Goal: Information Seeking & Learning: Learn about a topic

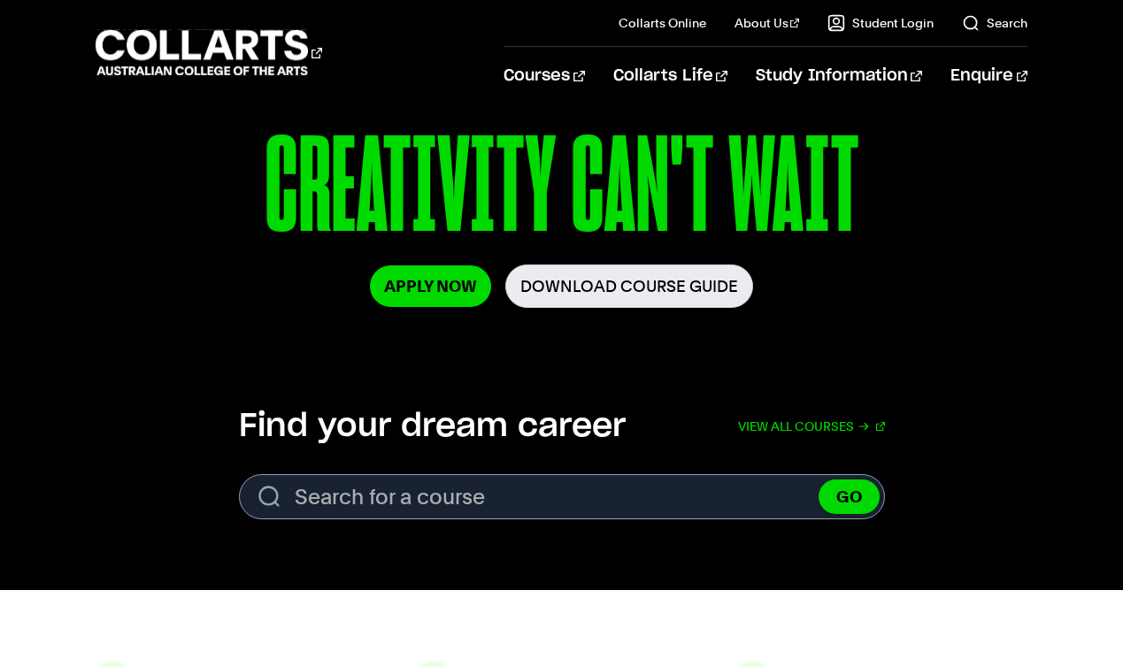
scroll to position [97, 0]
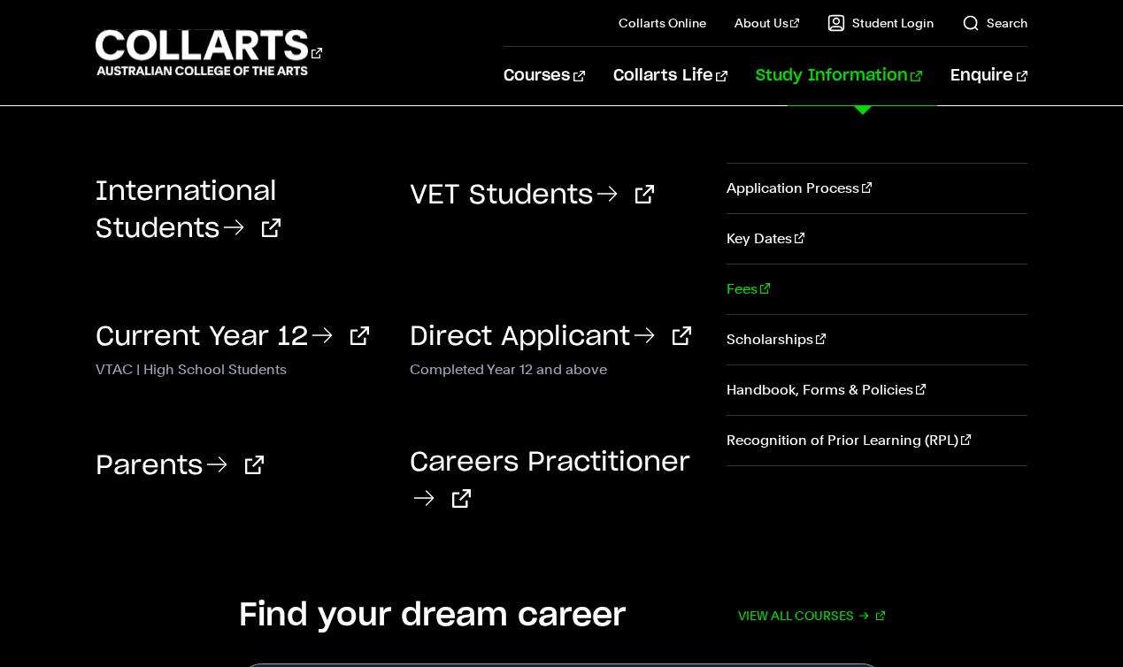
click at [746, 286] on link "Fees" at bounding box center [877, 290] width 301 height 50
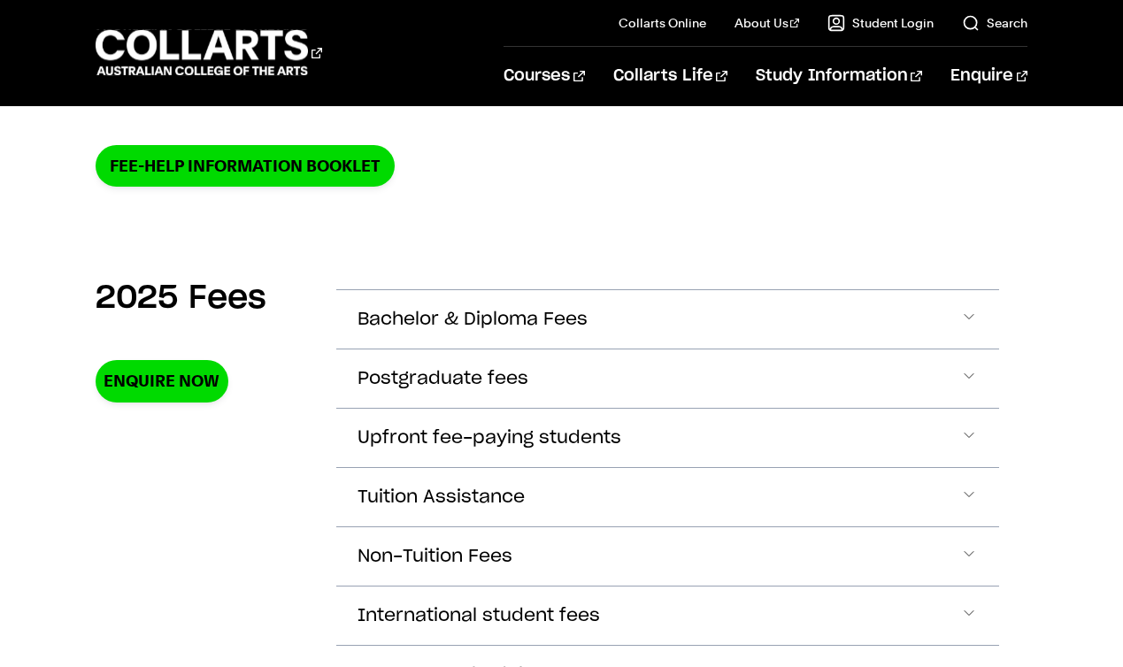
scroll to position [541, 0]
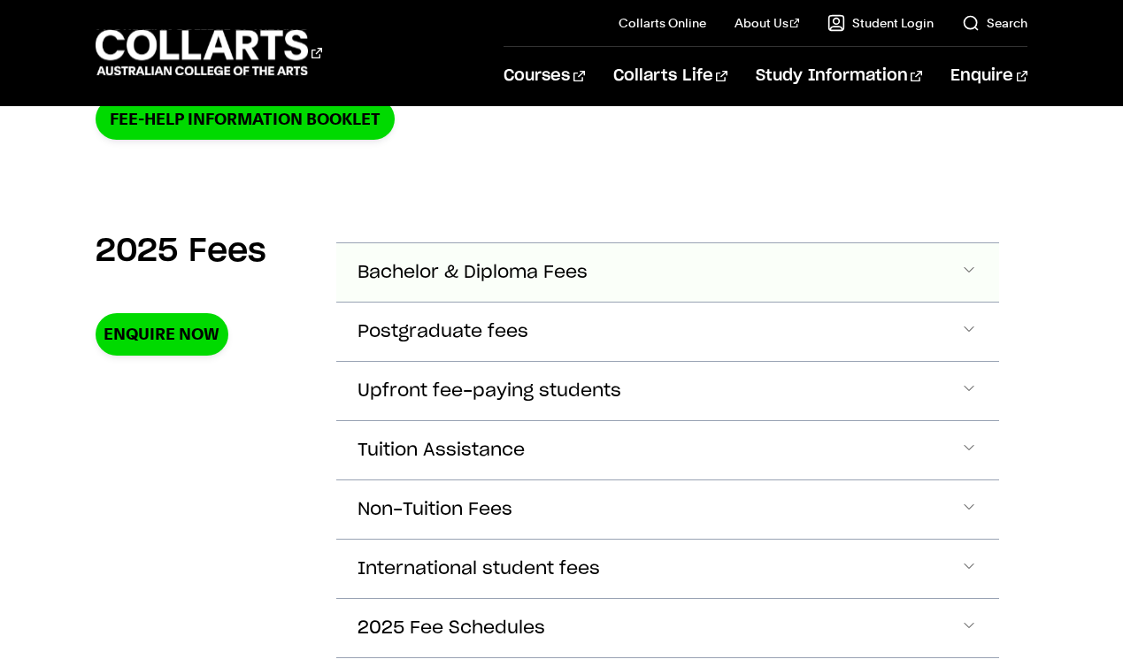
click at [919, 254] on button "Bachelor & Diploma Fees" at bounding box center [667, 272] width 663 height 58
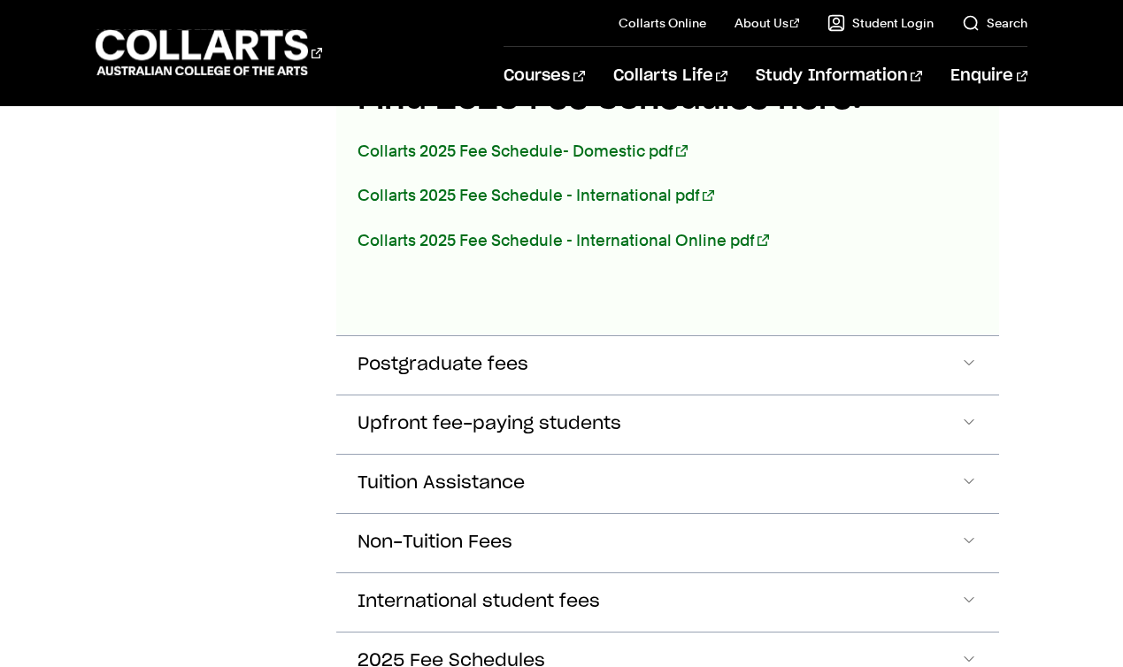
scroll to position [1133, 0]
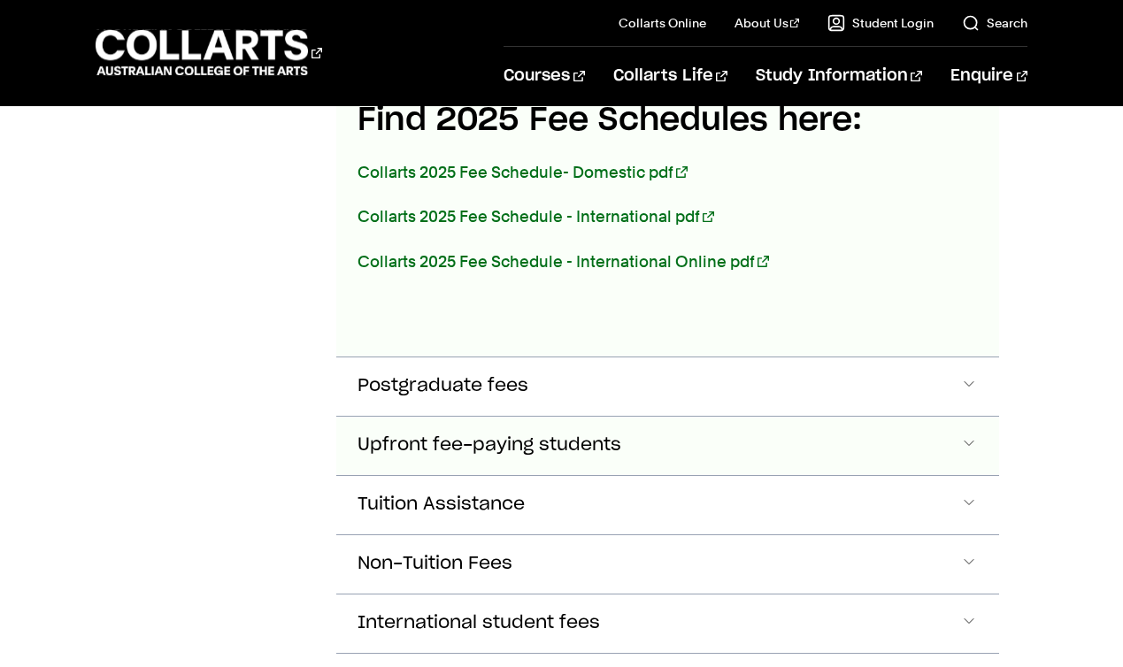
click at [599, 444] on span "Upfront fee-paying students" at bounding box center [490, 445] width 264 height 20
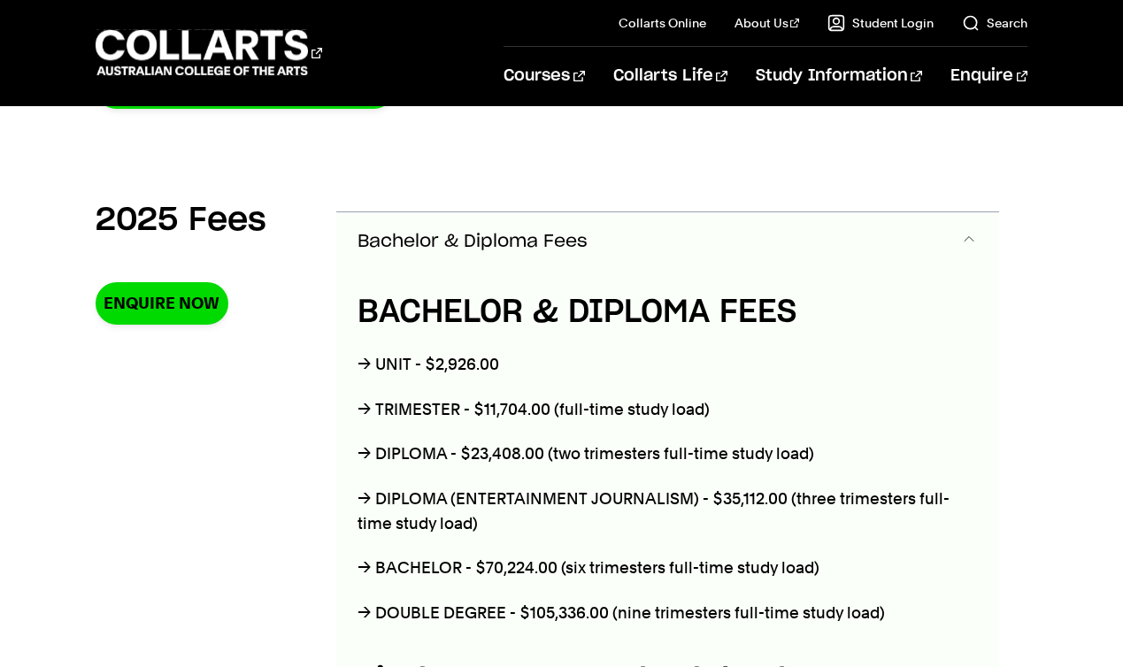
scroll to position [571, 0]
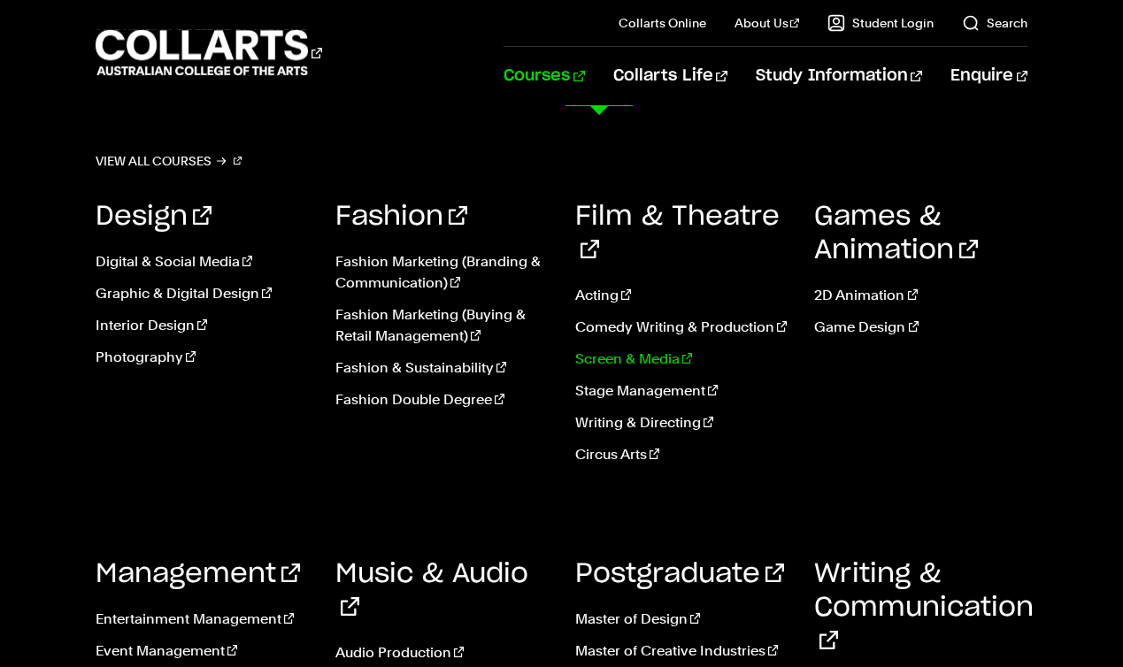
click at [621, 349] on link "Screen & Media" at bounding box center [681, 359] width 213 height 21
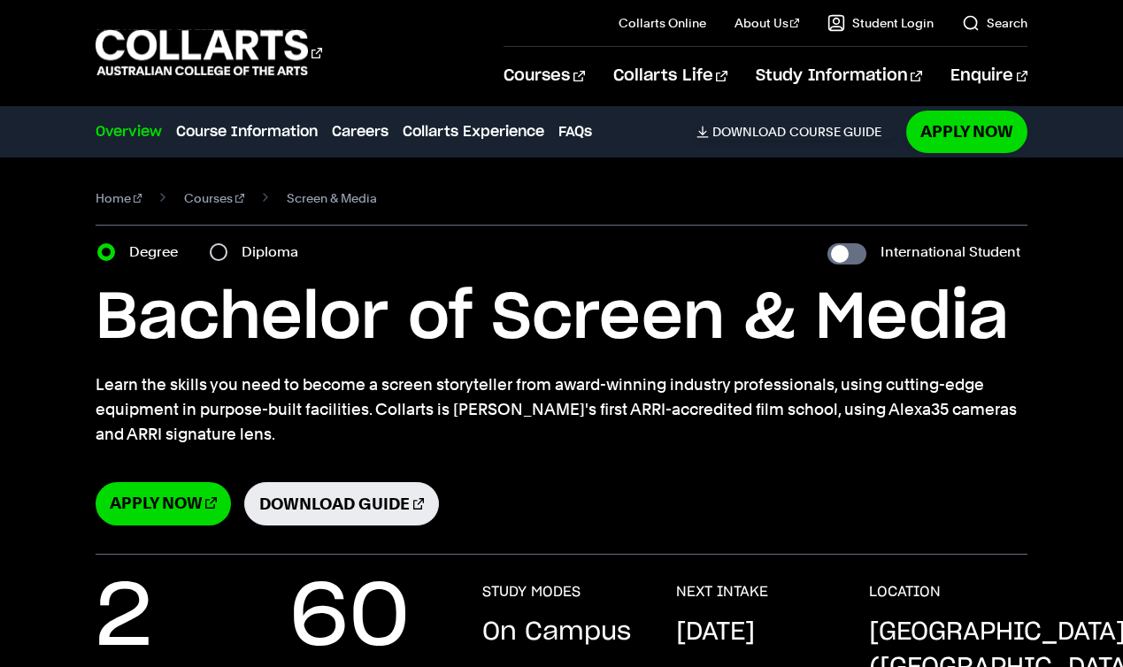
scroll to position [3, 0]
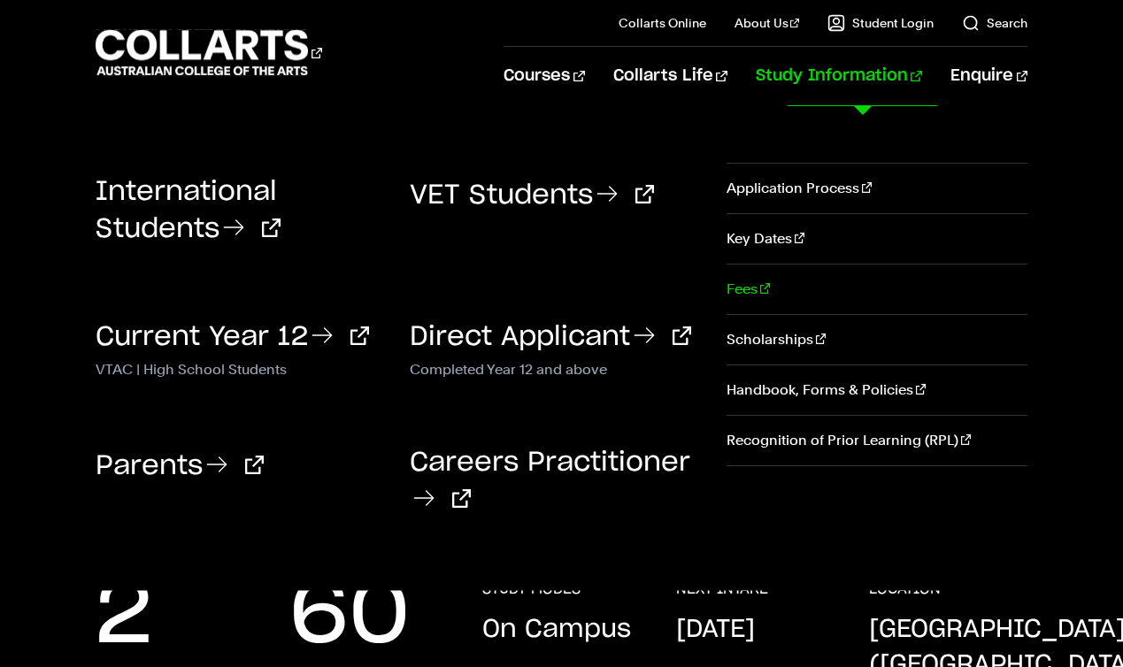
click at [727, 287] on link "Fees" at bounding box center [877, 290] width 301 height 50
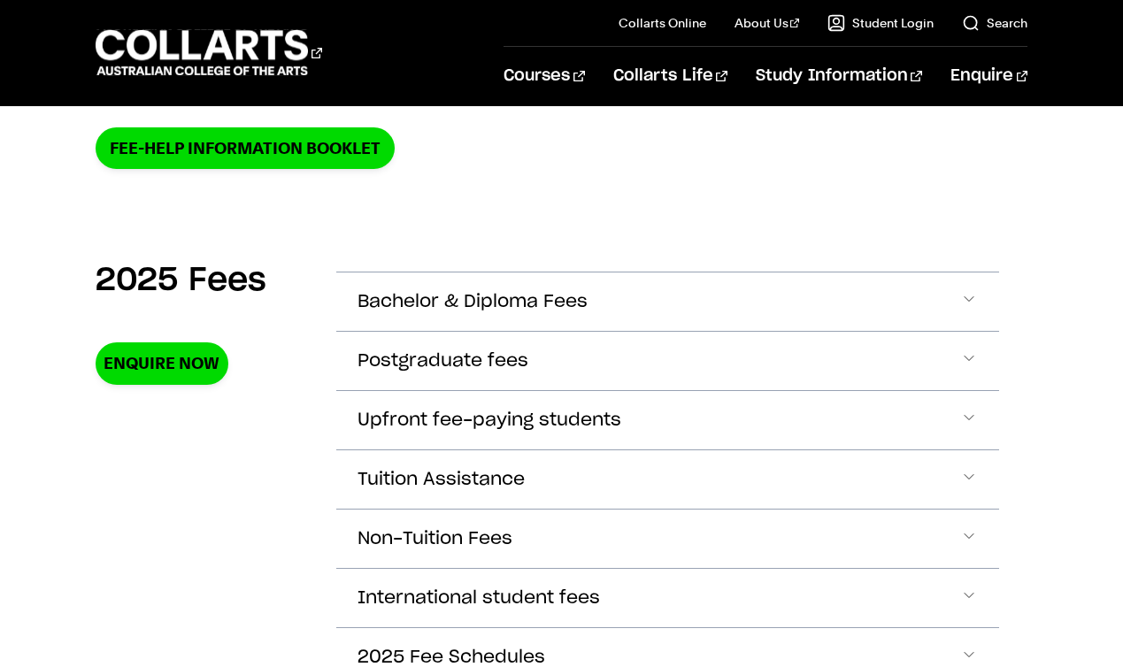
scroll to position [514, 0]
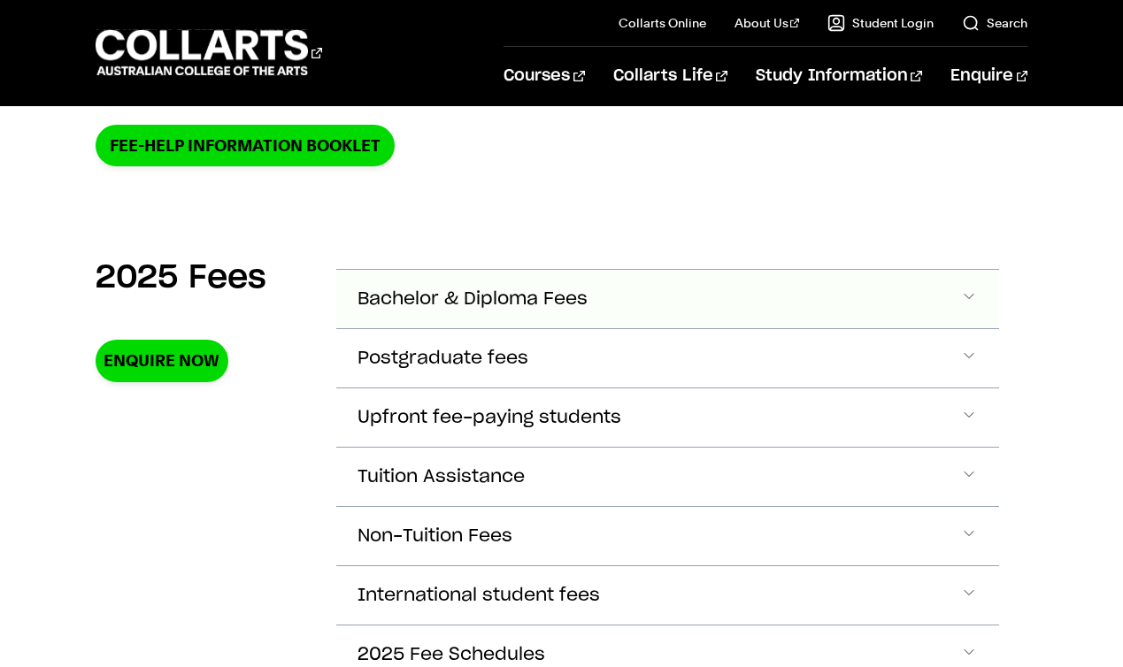
click at [639, 307] on button "Bachelor & Diploma Fees" at bounding box center [667, 299] width 663 height 58
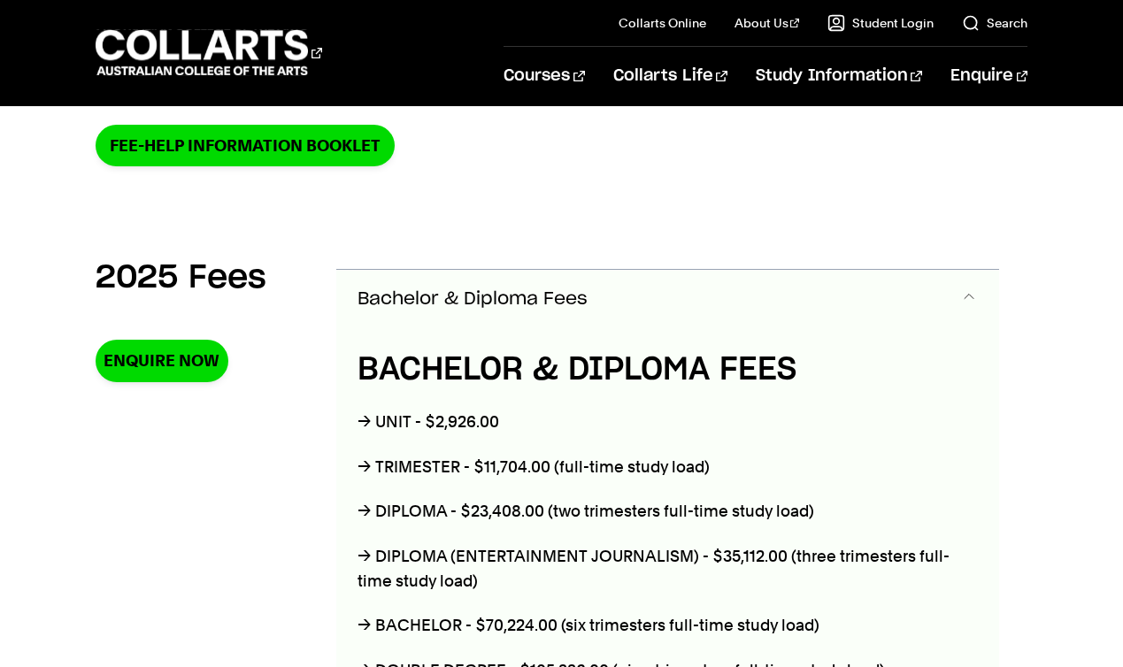
scroll to position [625, 0]
